Goal: Information Seeking & Learning: Learn about a topic

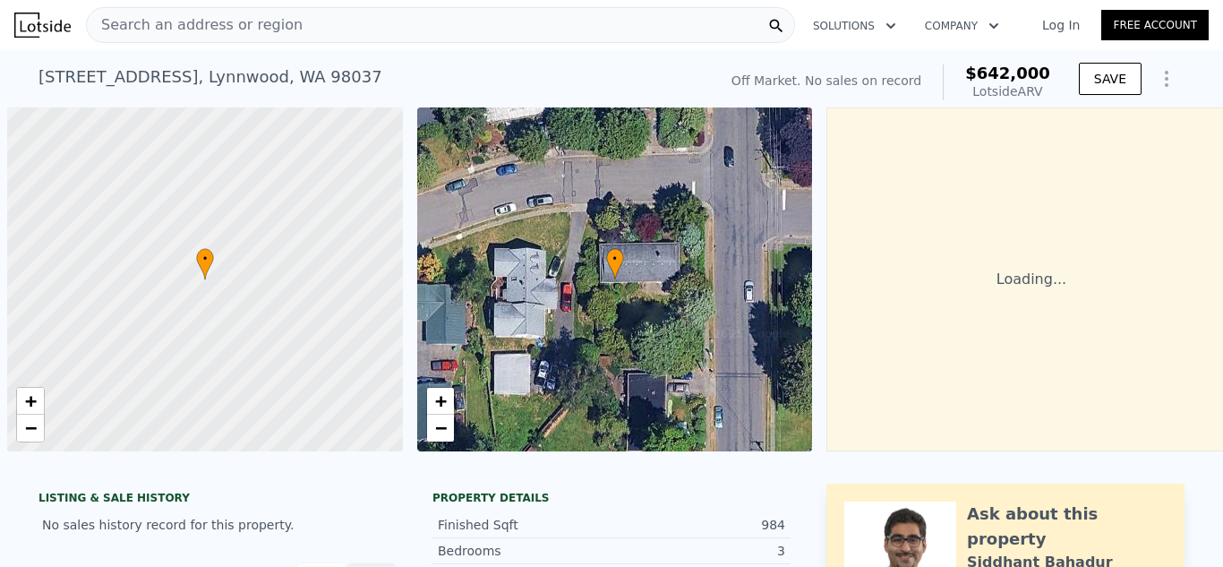
scroll to position [0, 7]
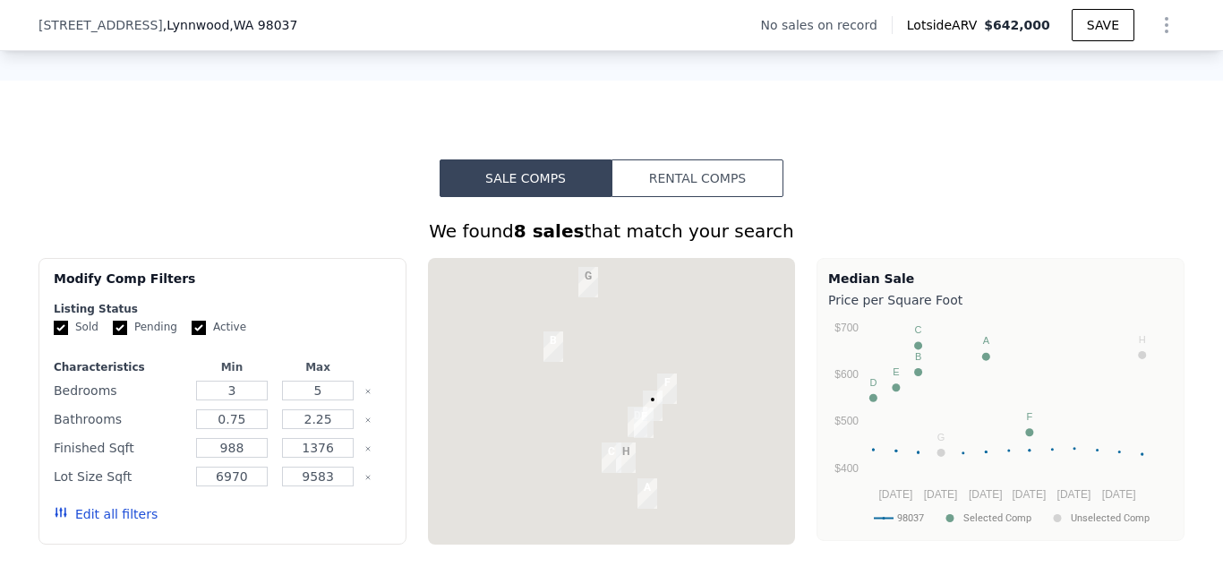
scroll to position [1427, 0]
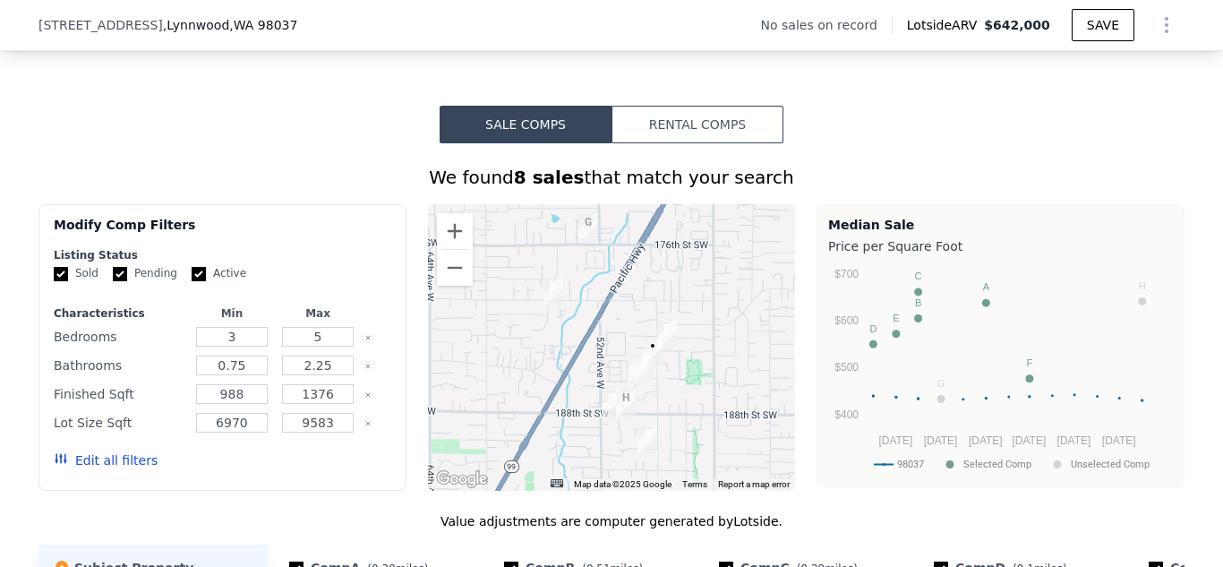
click at [953, 165] on div "We found 8 sales that match your search" at bounding box center [612, 177] width 1146 height 25
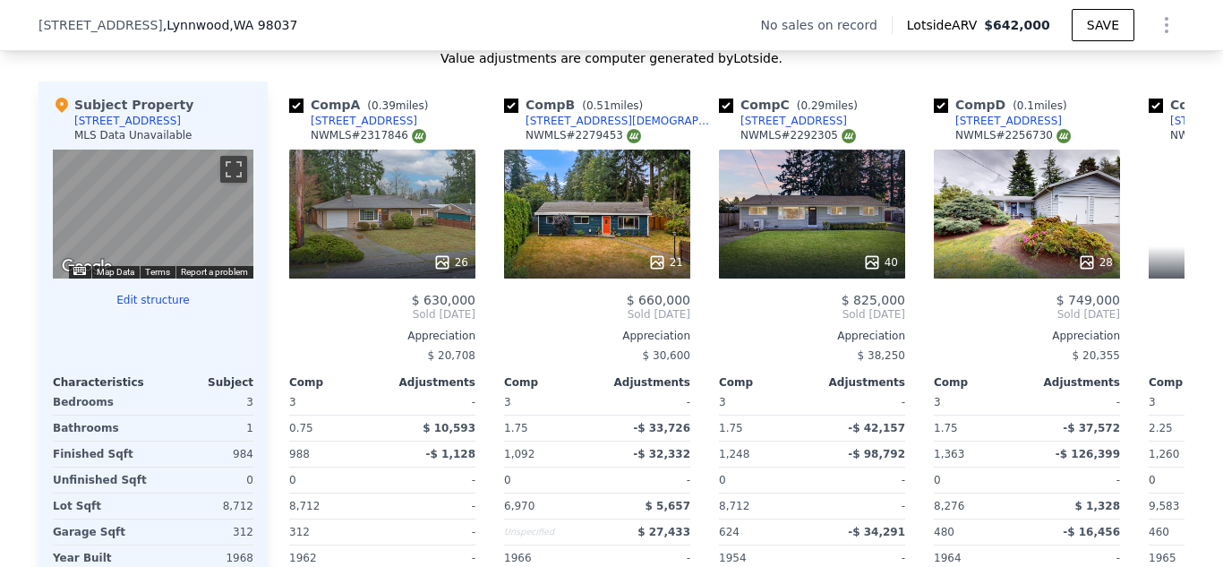
scroll to position [1892, 0]
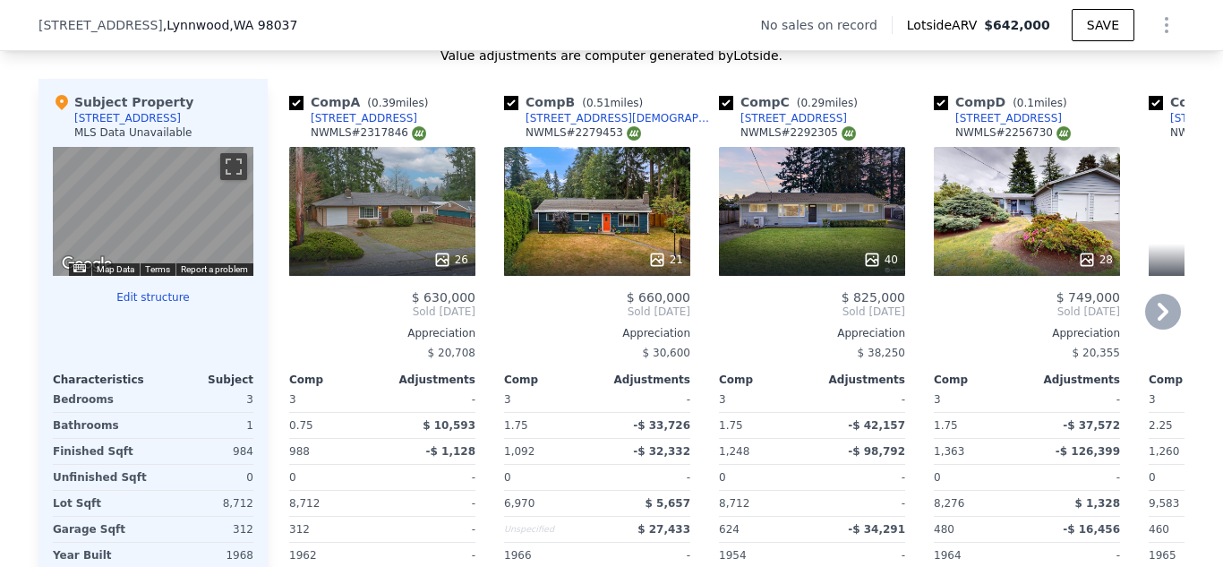
click at [455, 185] on div "26" at bounding box center [382, 211] width 186 height 129
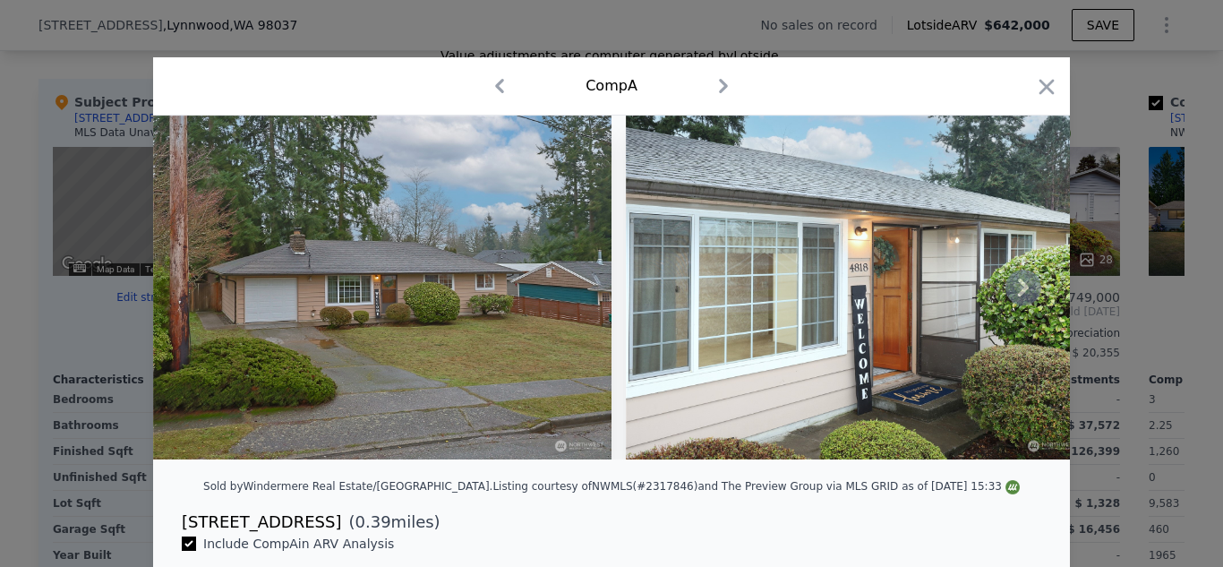
click at [1027, 282] on icon at bounding box center [1024, 288] width 36 height 36
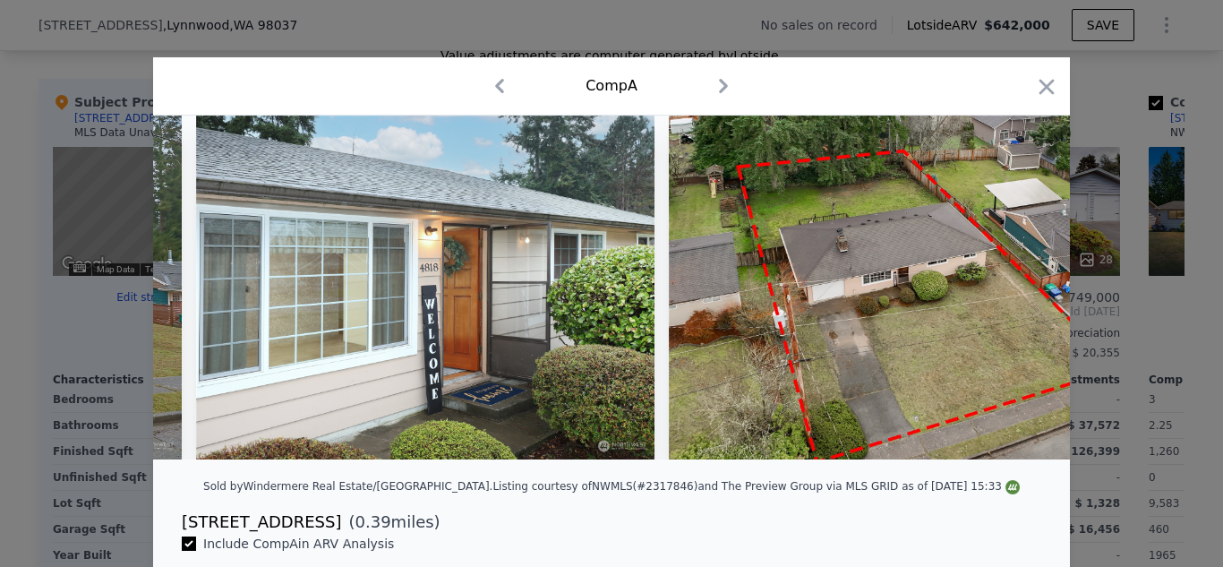
click at [1027, 282] on img at bounding box center [898, 288] width 459 height 344
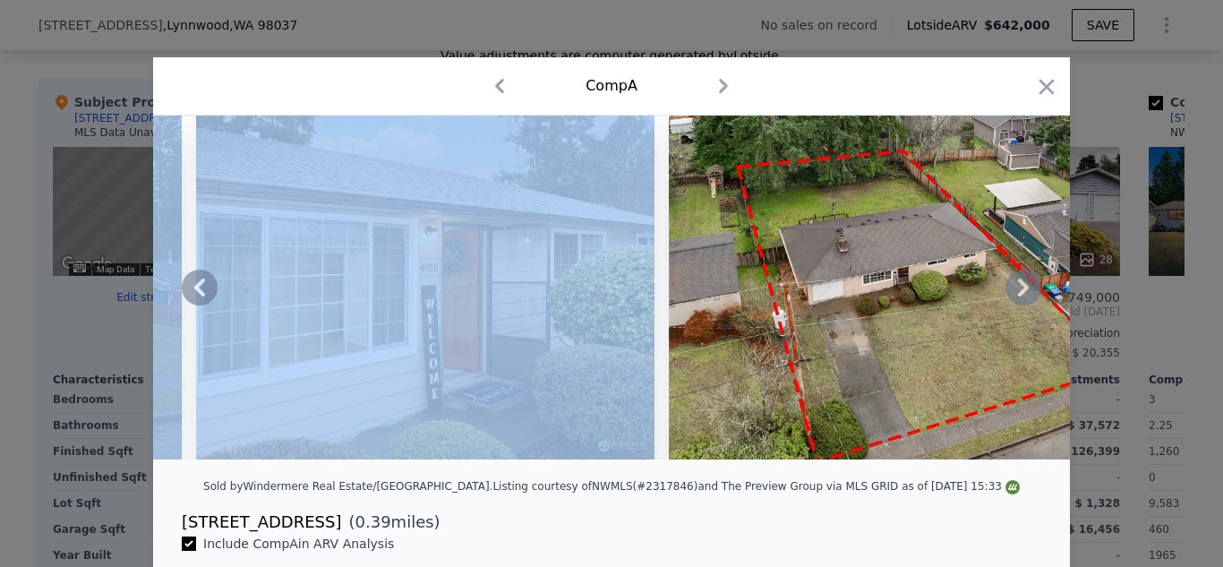
click at [1027, 282] on icon at bounding box center [1024, 288] width 36 height 36
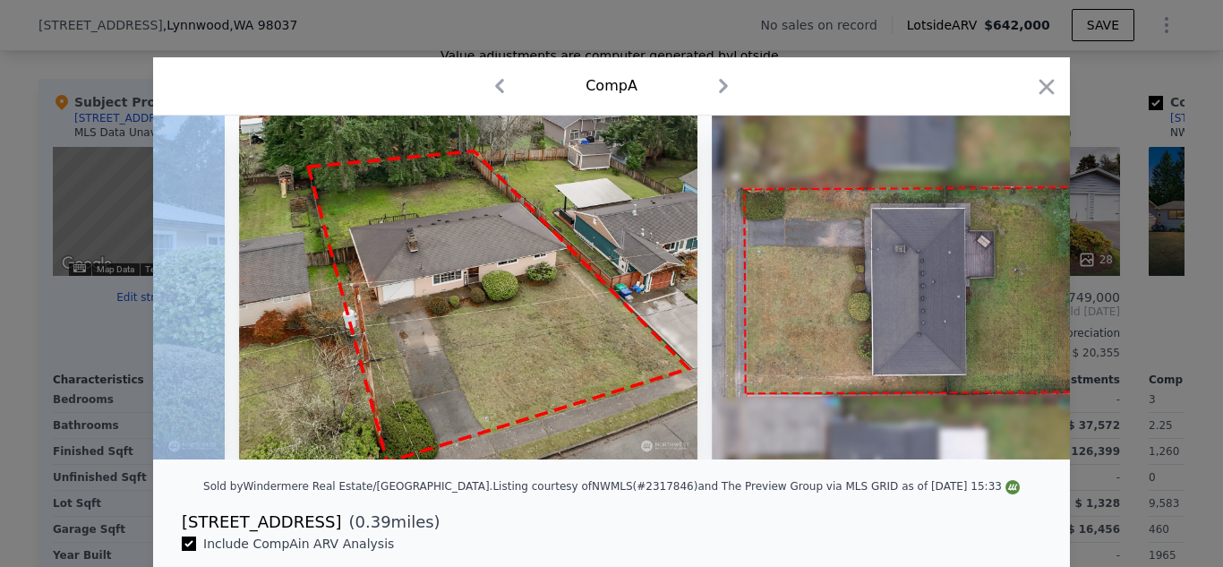
click at [1027, 282] on img at bounding box center [941, 288] width 459 height 344
click at [1027, 282] on icon at bounding box center [1024, 288] width 36 height 36
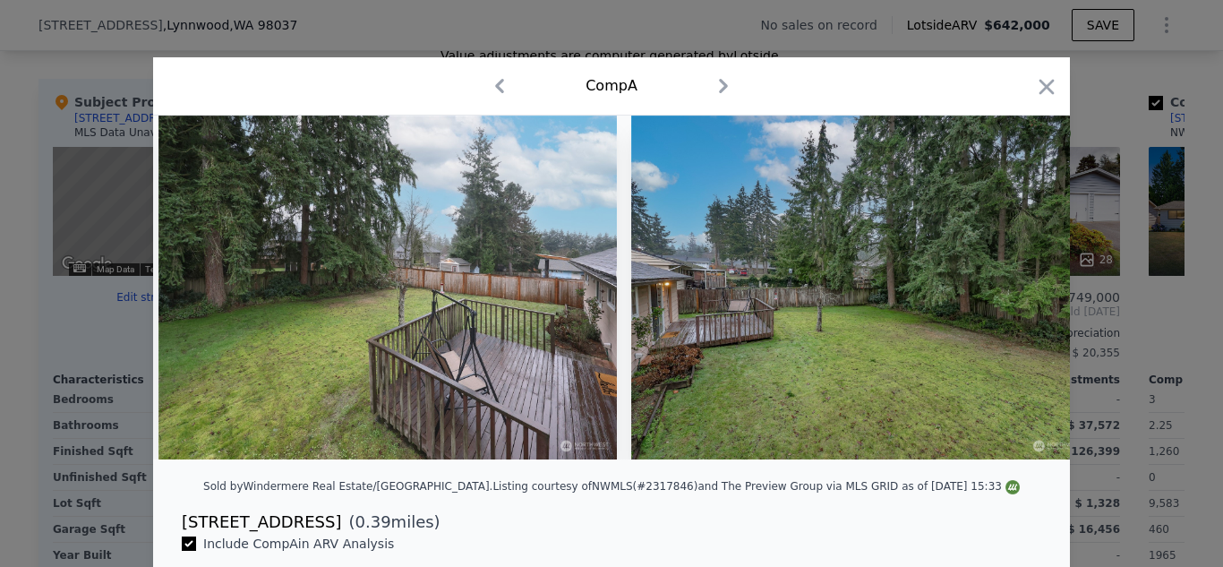
scroll to position [0, 11365]
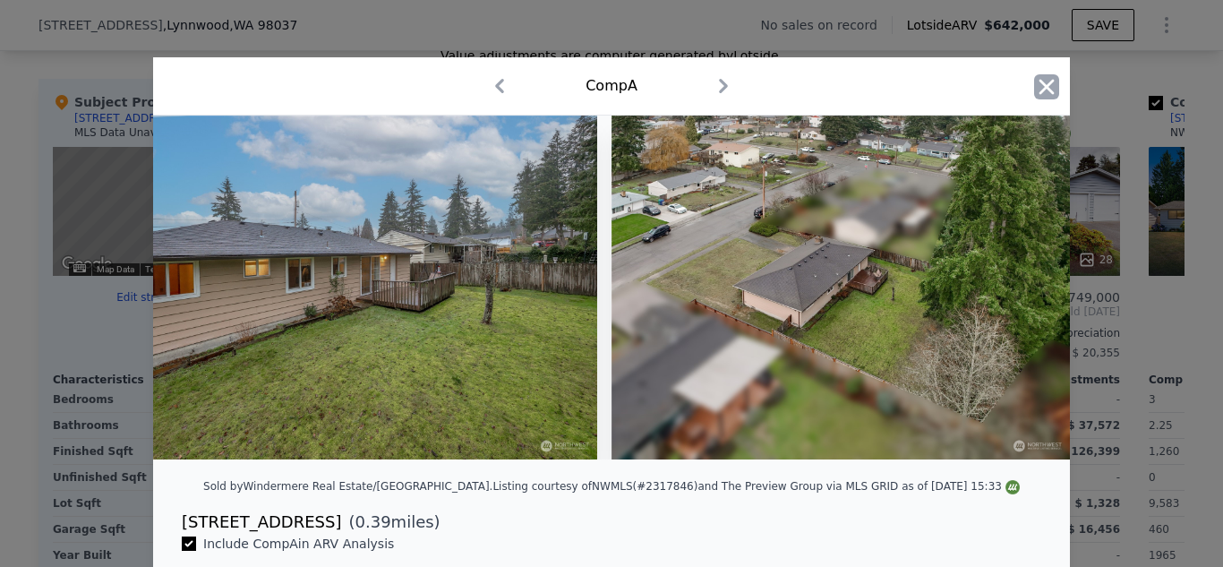
click at [1045, 96] on icon "button" at bounding box center [1046, 86] width 25 height 25
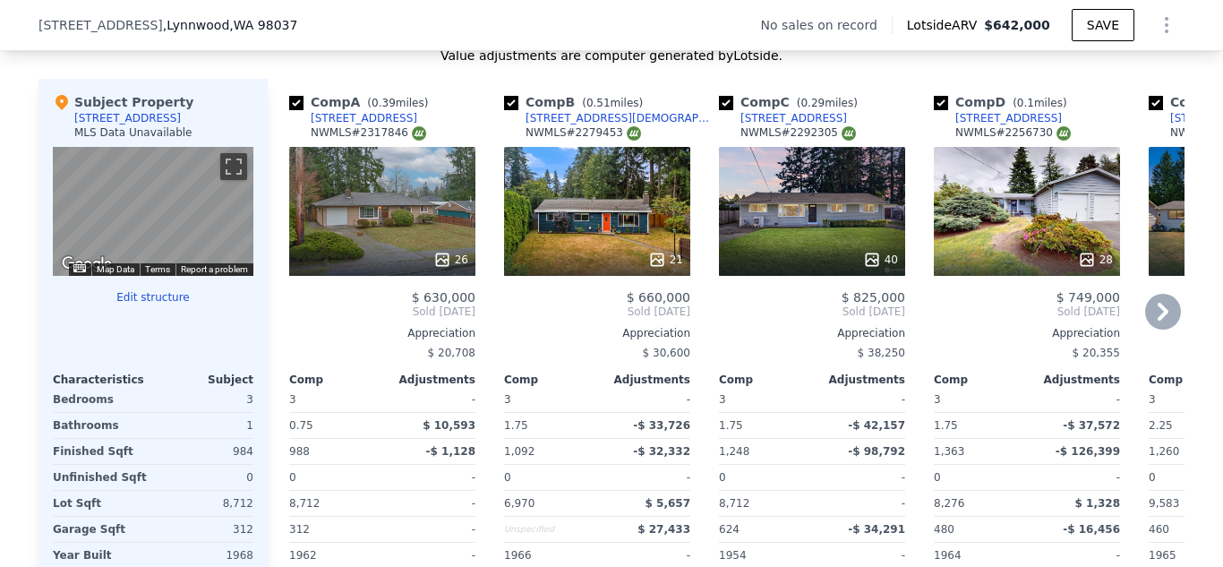
click at [1163, 302] on icon at bounding box center [1164, 312] width 36 height 36
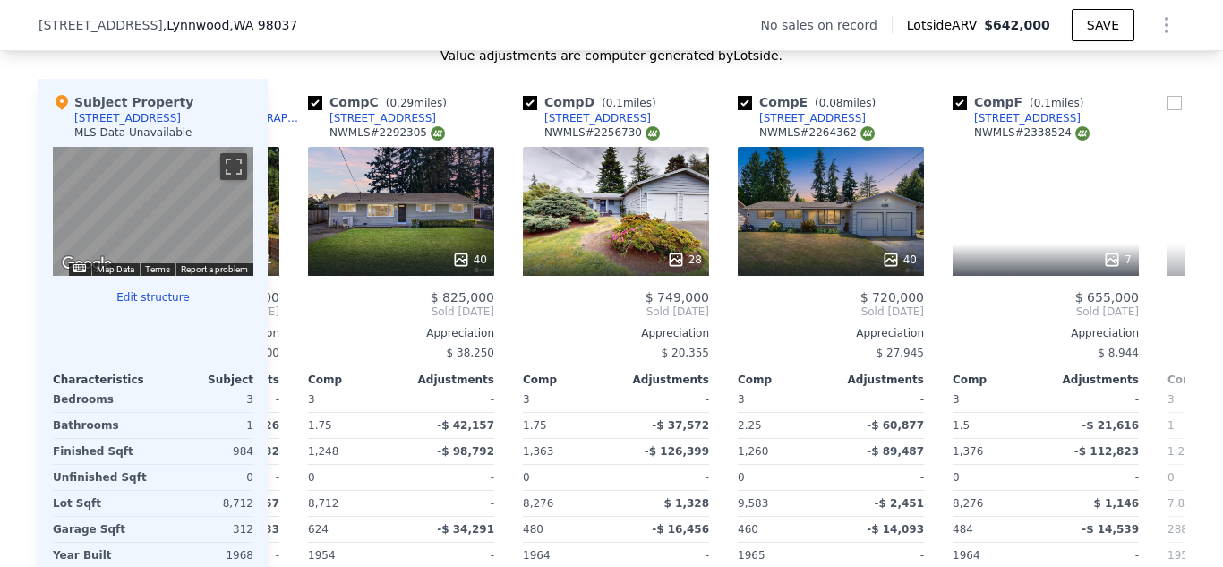
scroll to position [0, 430]
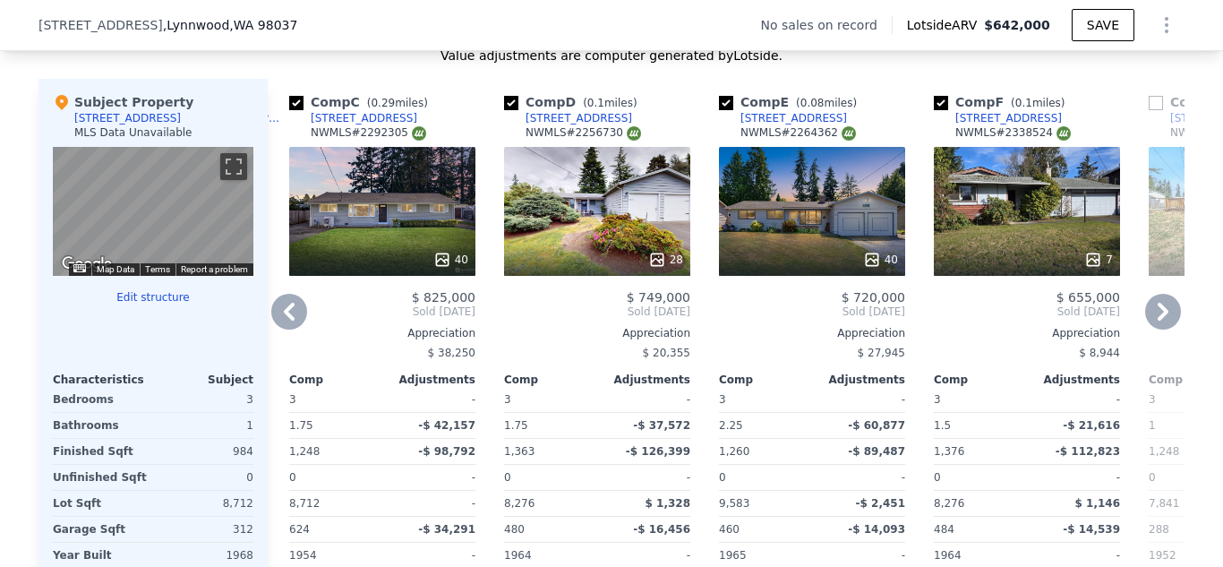
click at [1163, 302] on icon at bounding box center [1164, 312] width 36 height 36
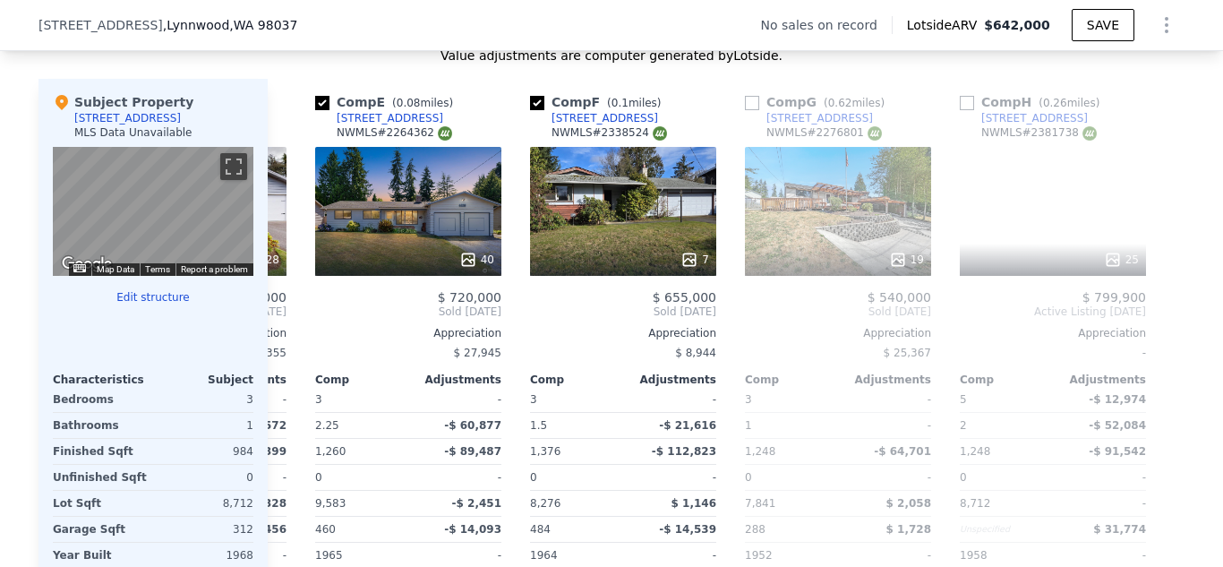
scroll to position [0, 845]
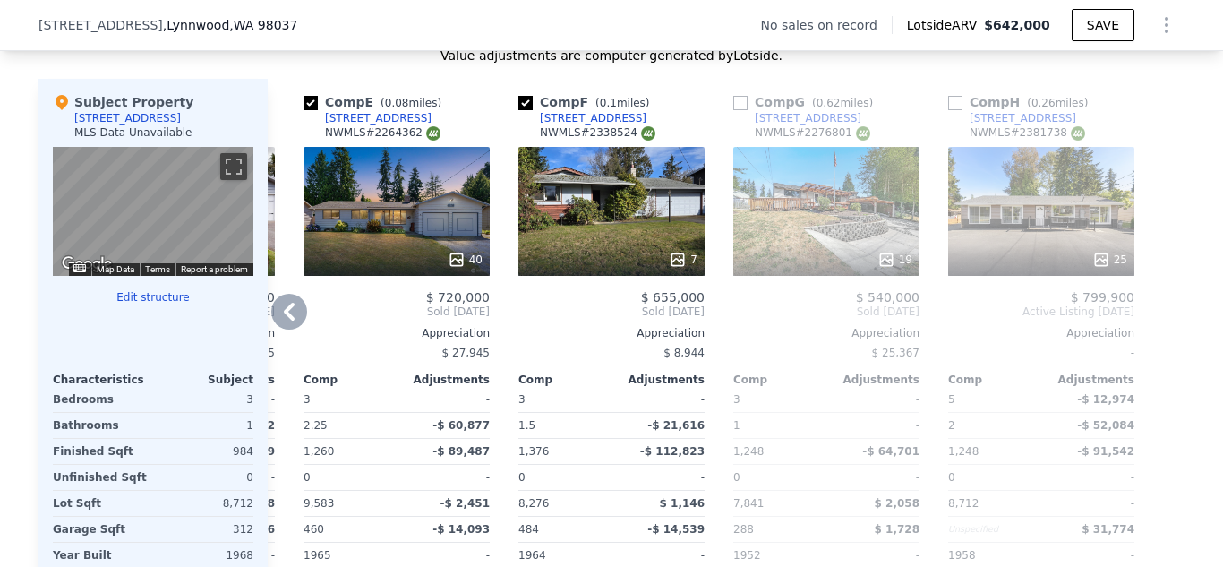
click at [644, 206] on div "7" at bounding box center [612, 211] width 186 height 129
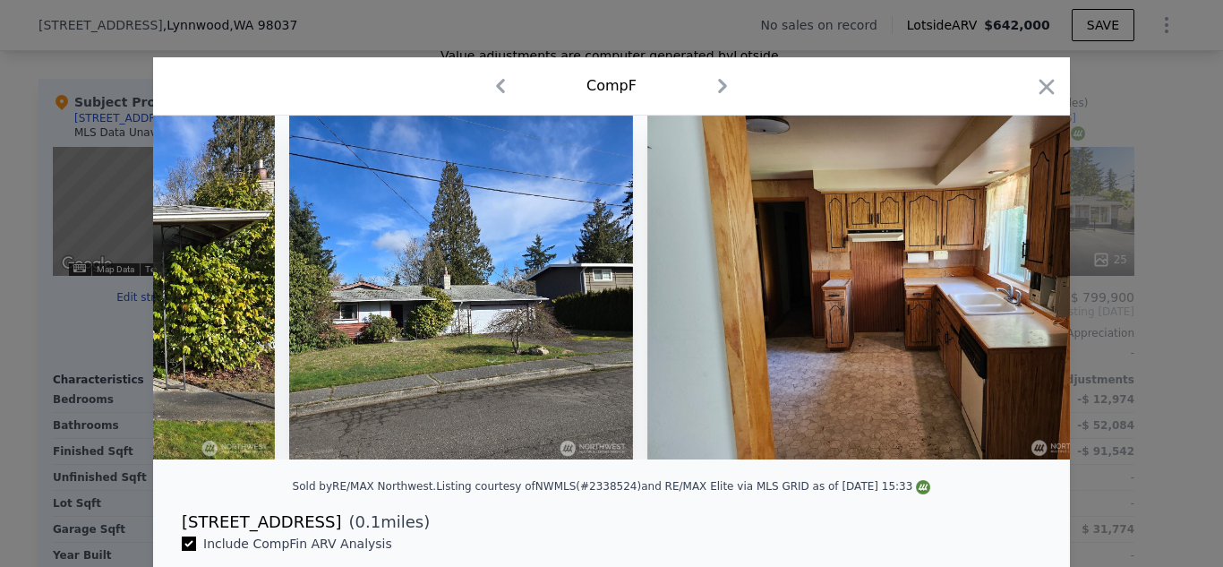
scroll to position [0, 1557]
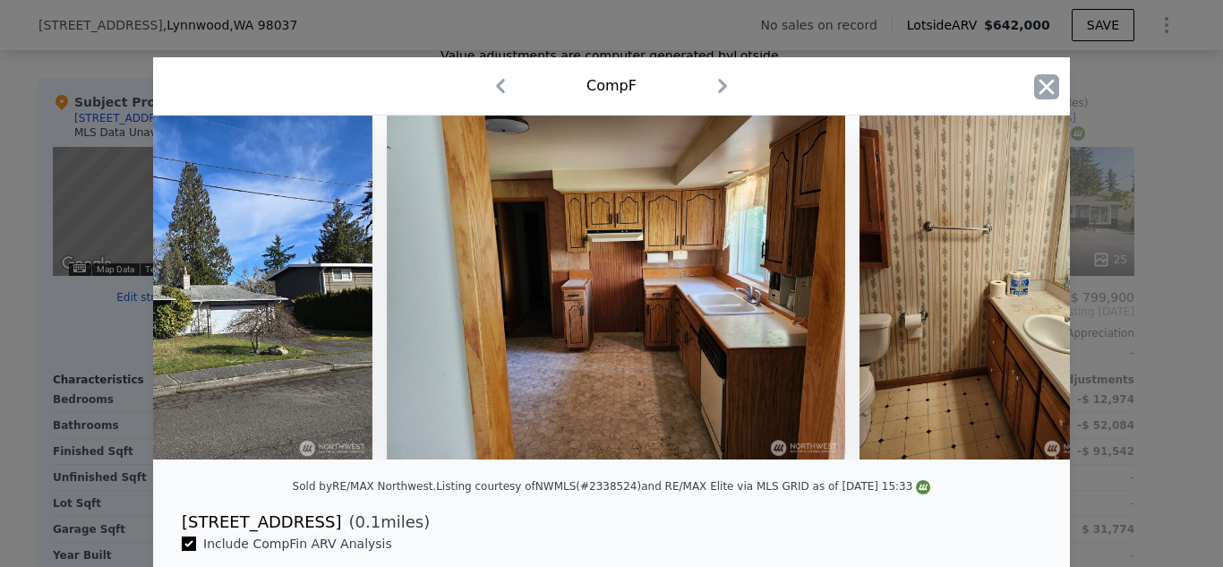
click at [1049, 82] on icon "button" at bounding box center [1046, 86] width 25 height 25
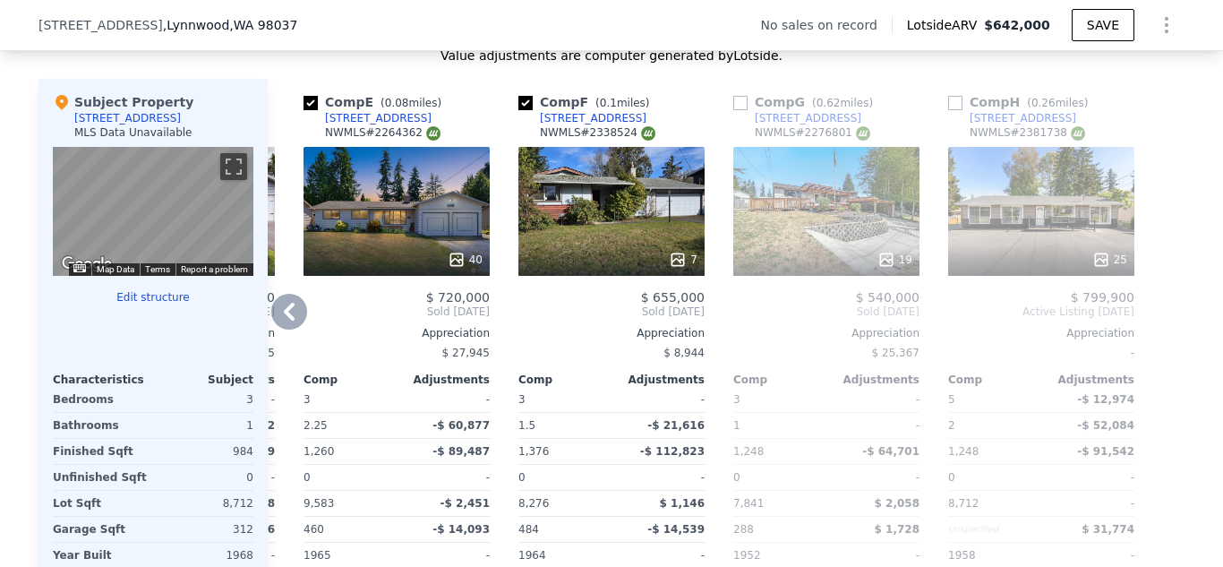
click at [299, 300] on icon at bounding box center [289, 312] width 36 height 36
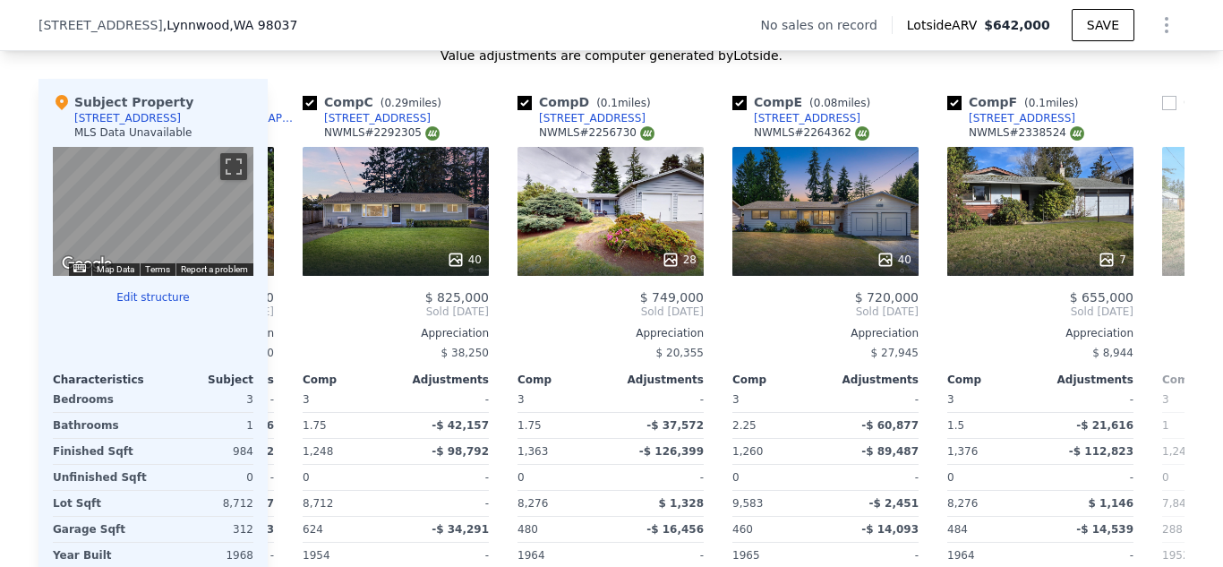
scroll to position [0, 416]
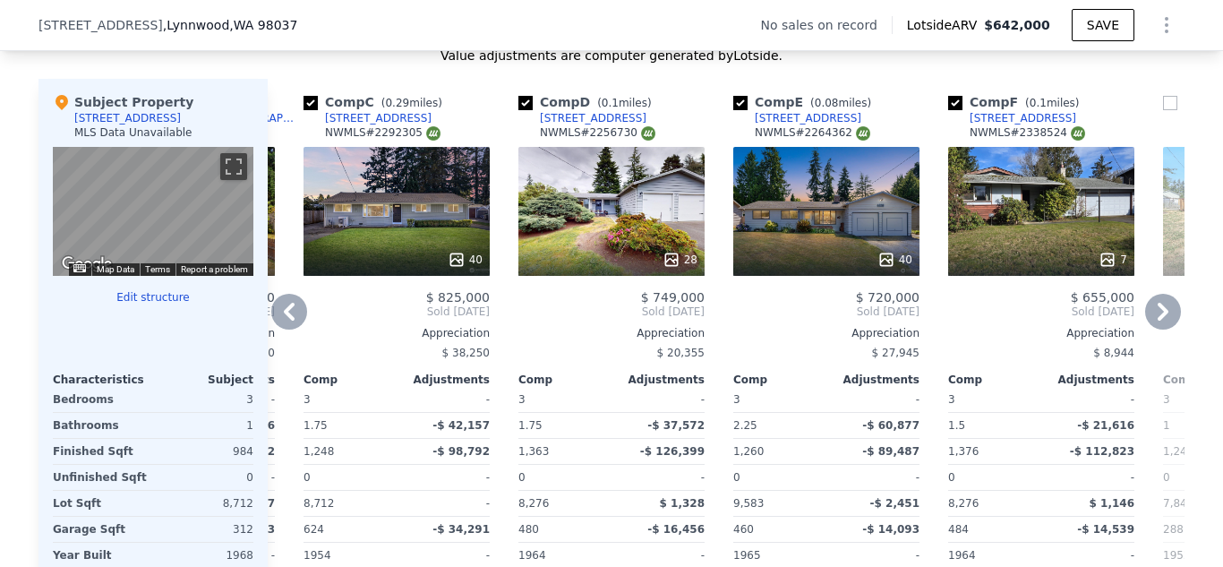
click at [301, 303] on icon at bounding box center [289, 312] width 36 height 36
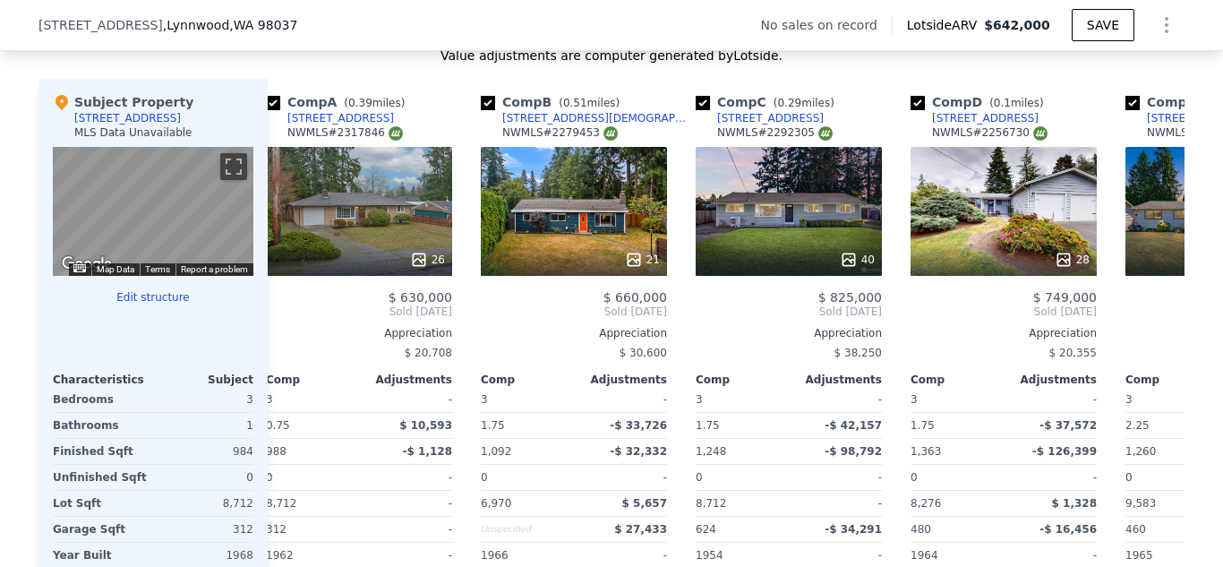
scroll to position [0, 0]
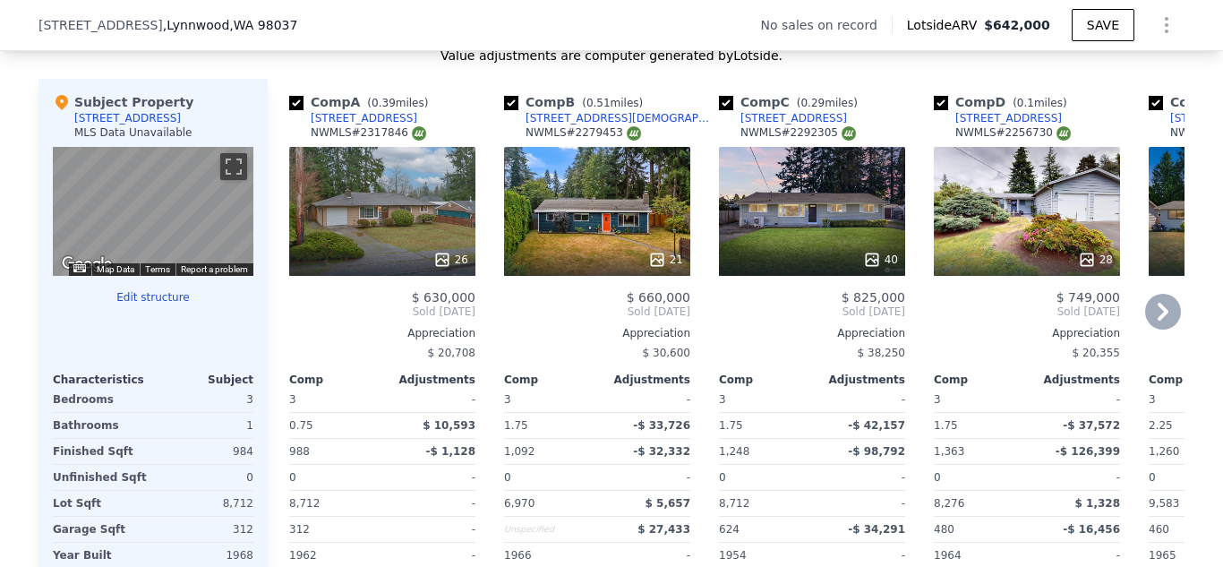
click at [482, 313] on div "Comp A ( 0.39 miles) [STREET_ADDRESS] # 2317846 26 $ 630,000 Sold [DATE] Apprec…" at bounding box center [382, 367] width 201 height 576
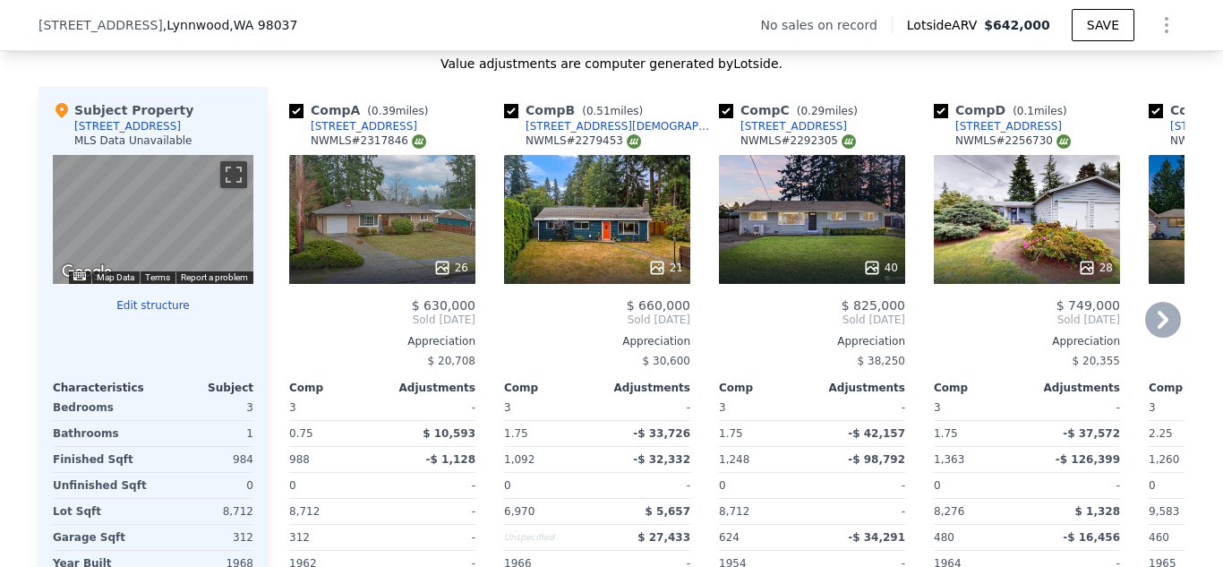
scroll to position [1857, 0]
